Goal: Navigation & Orientation: Understand site structure

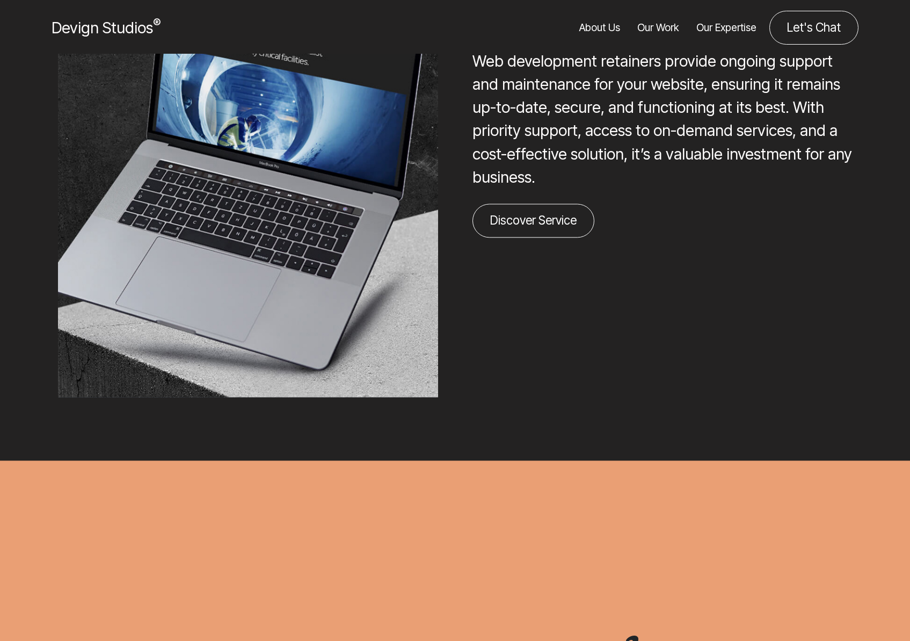
scroll to position [2701, 0]
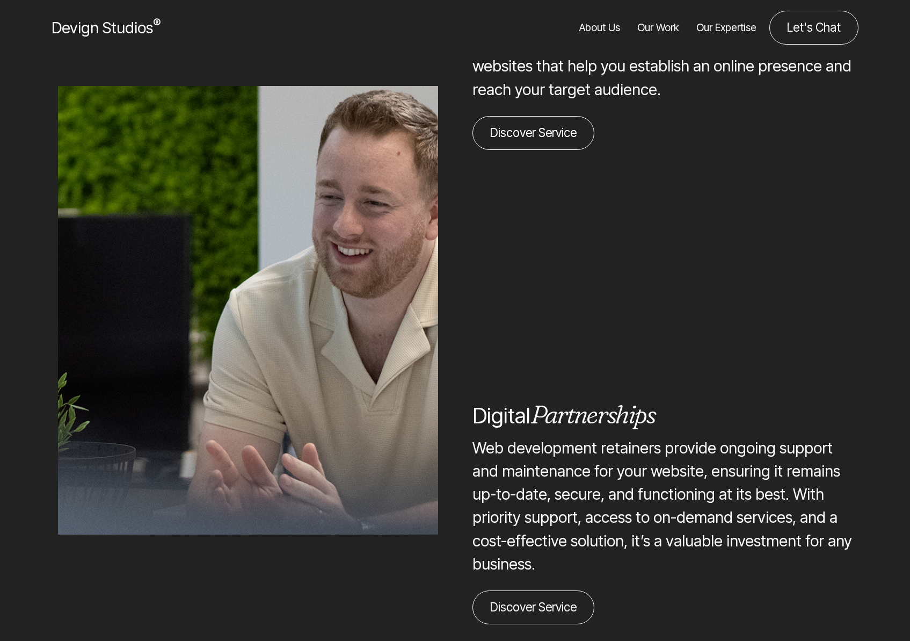
click at [661, 28] on link "Our Work" at bounding box center [658, 28] width 42 height 34
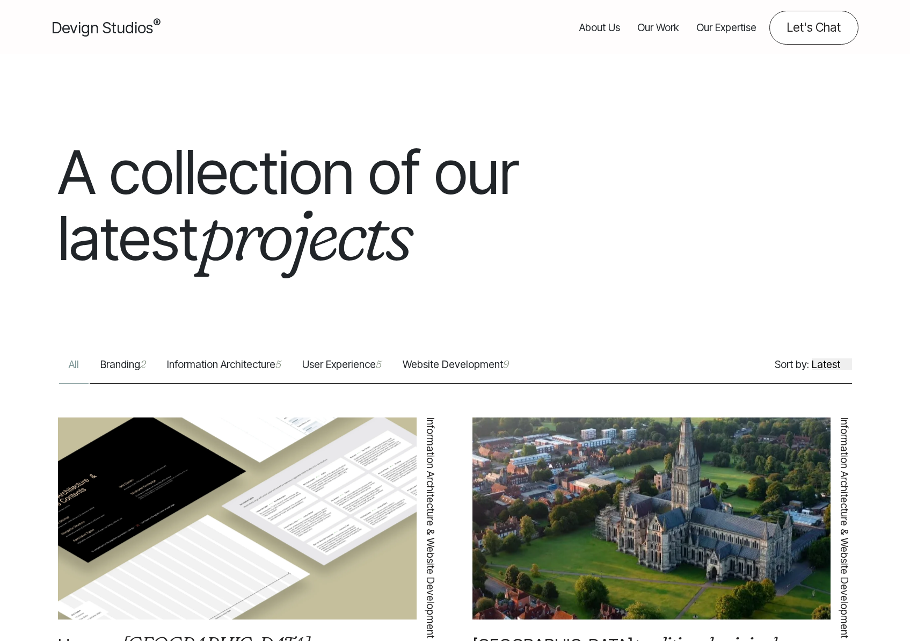
click at [724, 27] on link "Our Expertise" at bounding box center [727, 28] width 60 height 34
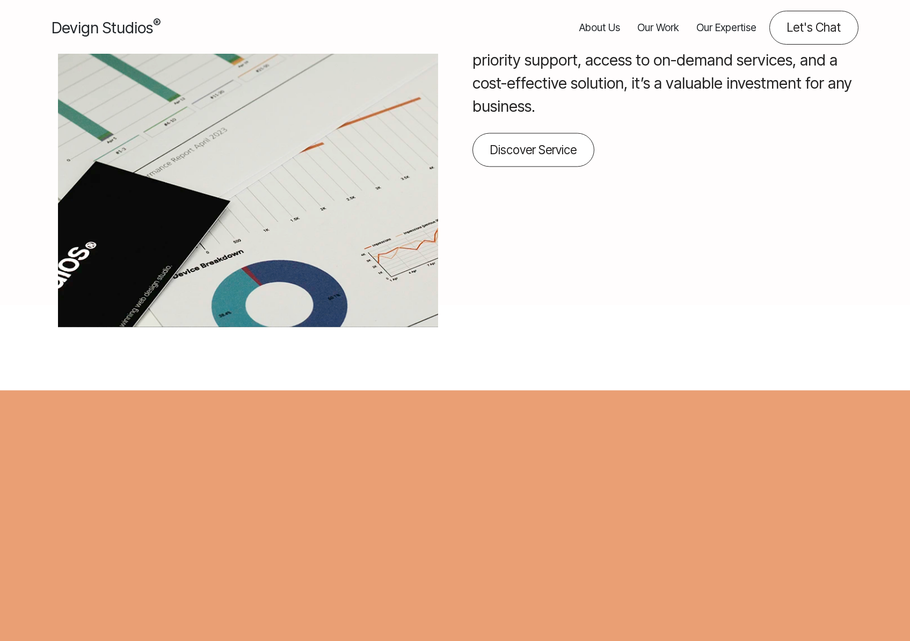
scroll to position [1937, 0]
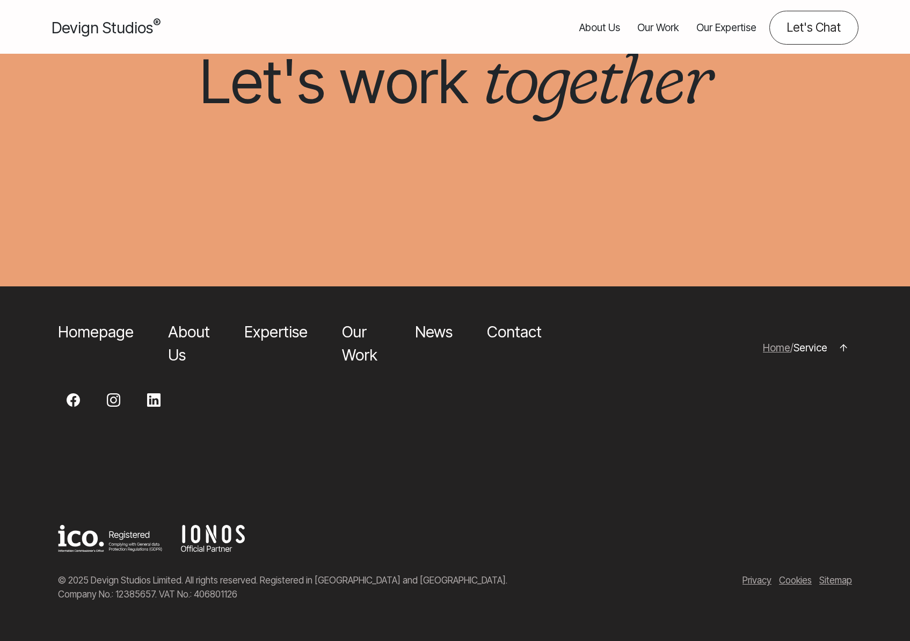
click at [755, 577] on link "Privacy" at bounding box center [757, 579] width 29 height 11
